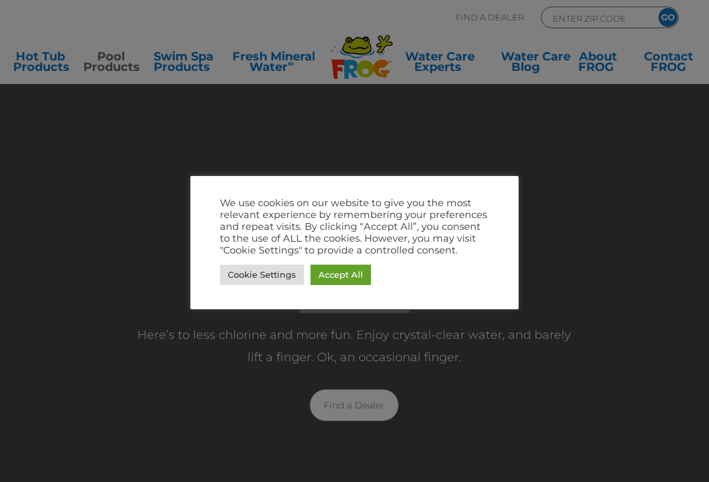
click at [349, 283] on link "Accept All" at bounding box center [341, 275] width 60 height 20
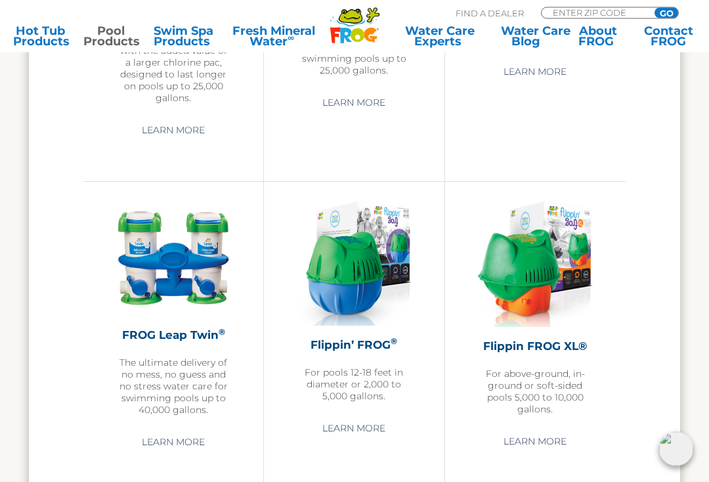
scroll to position [2205, 0]
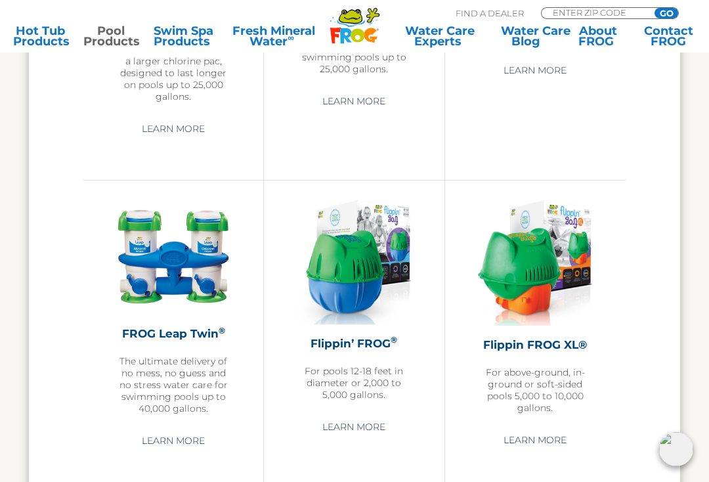
click at [681, 466] on img at bounding box center [676, 449] width 34 height 34
click at [685, 466] on img at bounding box center [676, 449] width 34 height 34
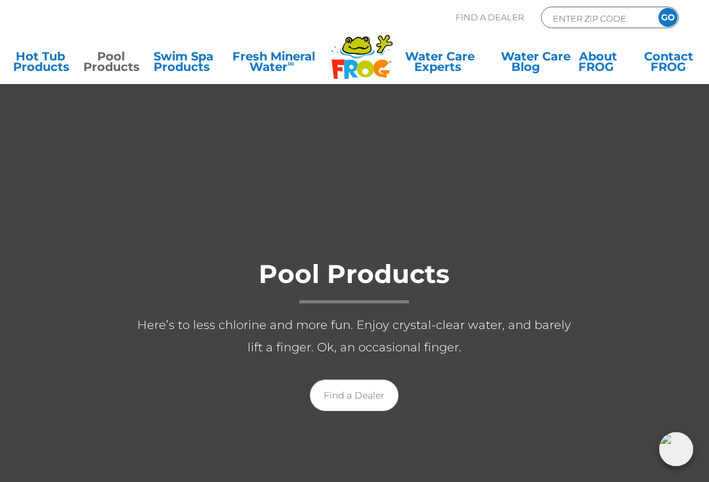
scroll to position [0, 0]
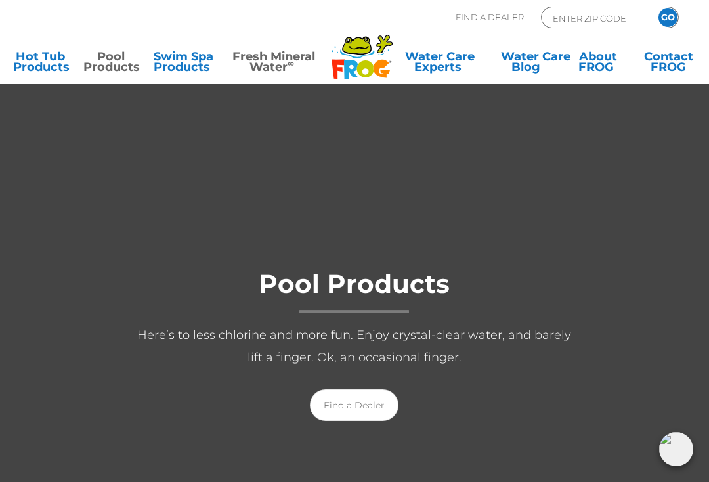
click at [265, 63] on link "Fresh Mineral Water ∞" at bounding box center [274, 64] width 100 height 26
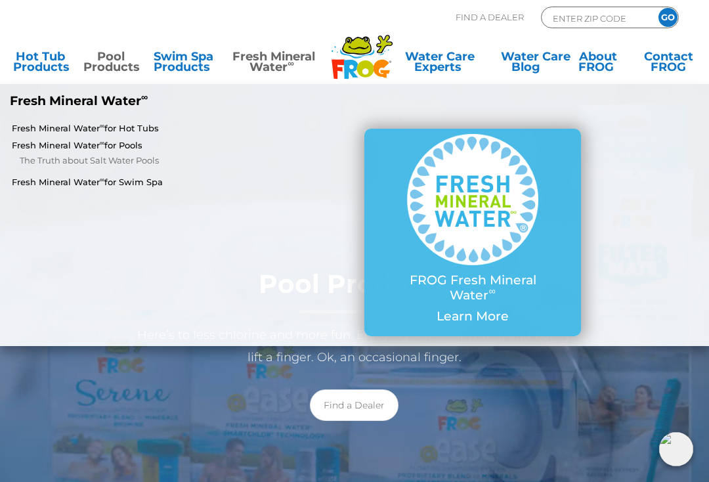
click at [118, 59] on link "Pool Products" at bounding box center [110, 64] width 54 height 26
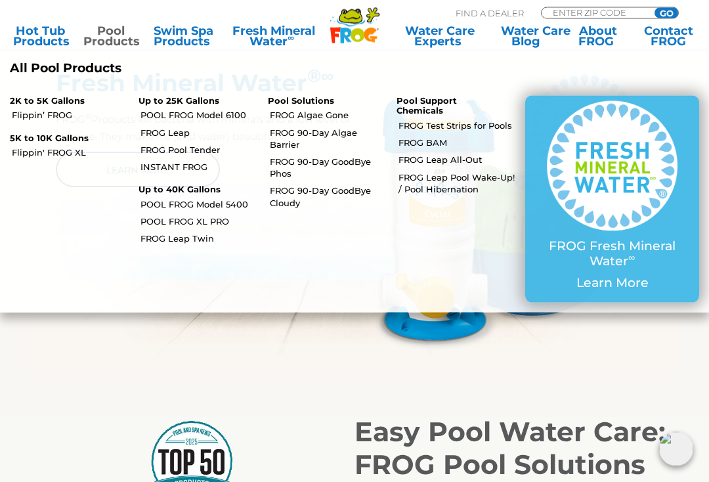
scroll to position [529, 0]
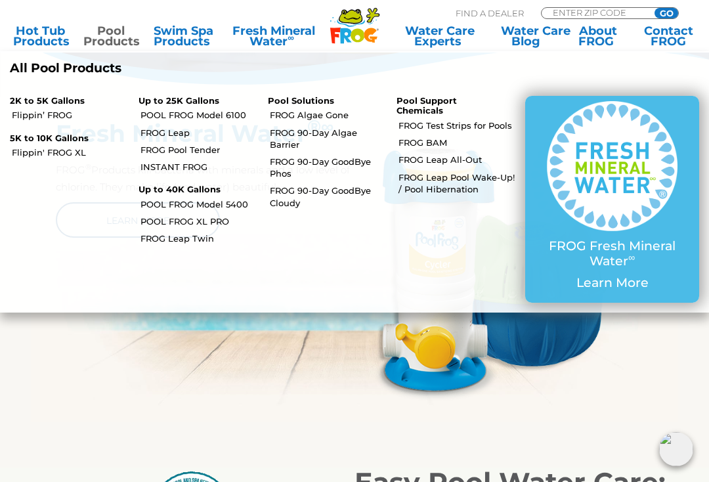
click at [117, 39] on link "Pool Products" at bounding box center [110, 36] width 54 height 21
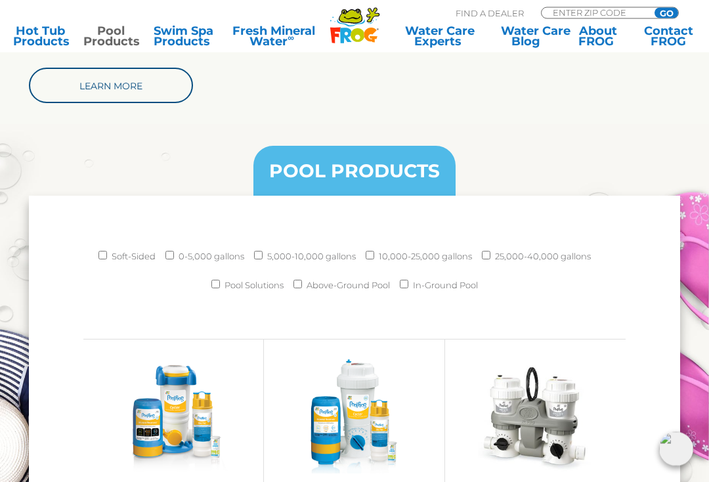
scroll to position [1347, 0]
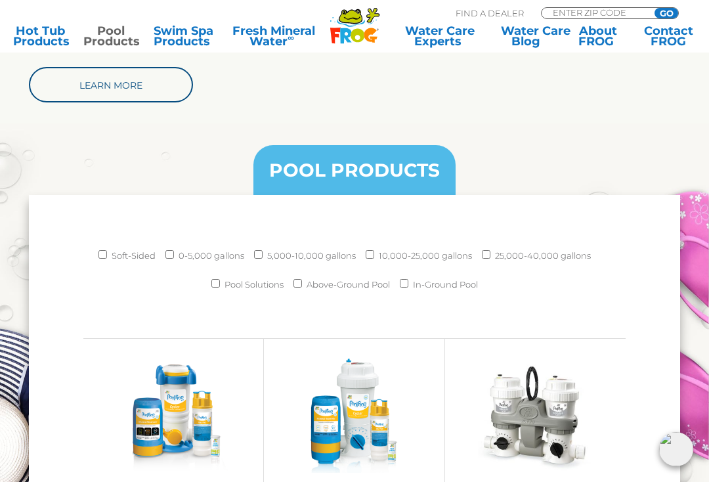
click at [258, 257] on input "5,000-10,000 gallons" at bounding box center [258, 254] width 9 height 9
checkbox input "true"
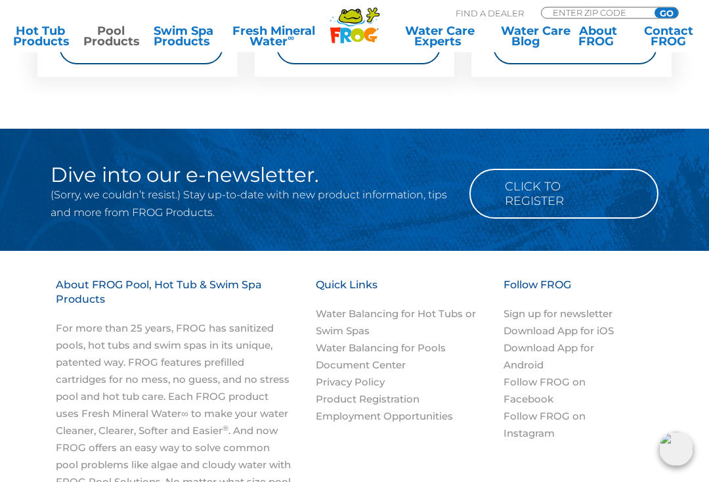
scroll to position [3019, 0]
